Goal: Task Accomplishment & Management: Use online tool/utility

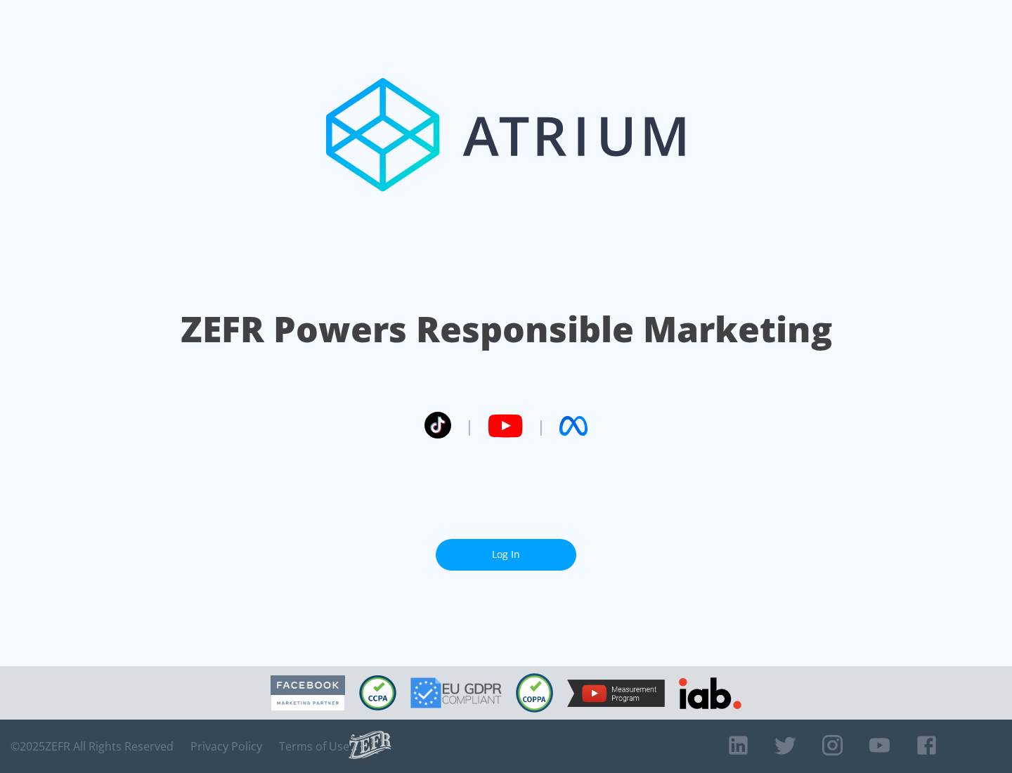
click at [506, 549] on link "Log In" at bounding box center [506, 555] width 141 height 32
